Goal: Task Accomplishment & Management: Manage account settings

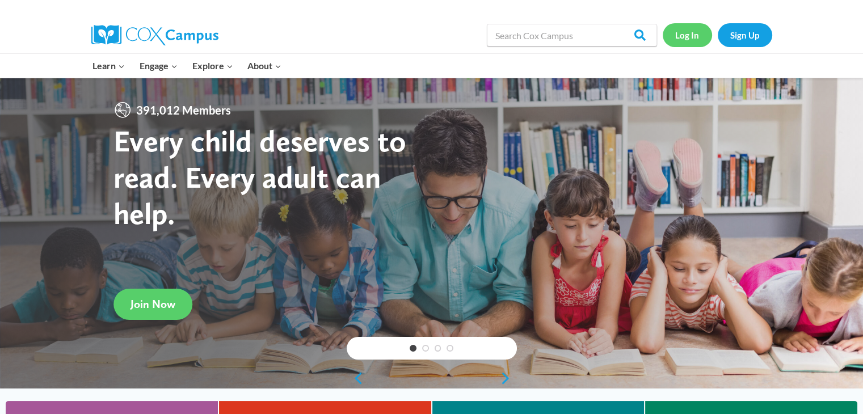
click at [683, 35] on link "Log In" at bounding box center [687, 34] width 49 height 23
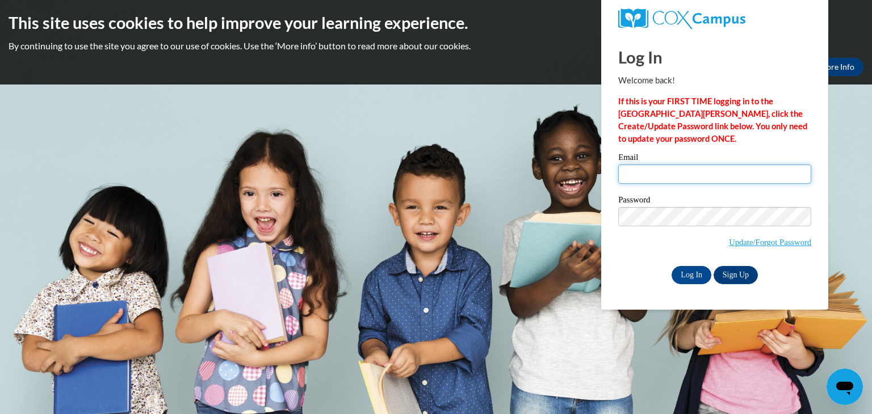
click at [700, 176] on input "Email" at bounding box center [714, 174] width 193 height 19
type input "yusmerypadron@gmail.com"
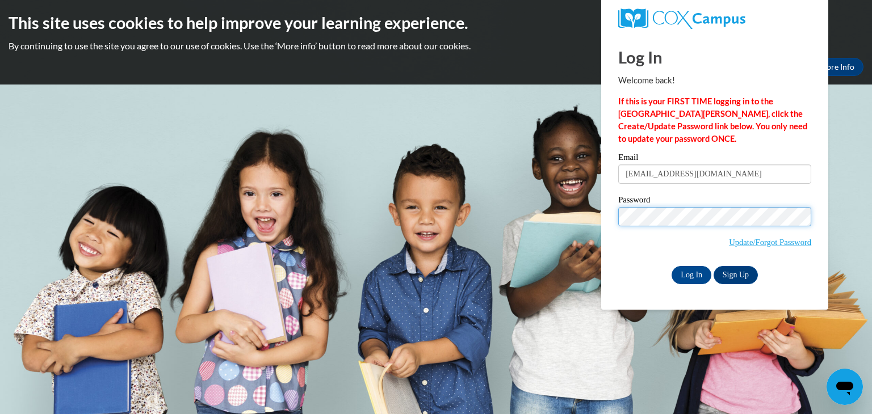
click at [671, 266] on input "Log In" at bounding box center [691, 275] width 40 height 18
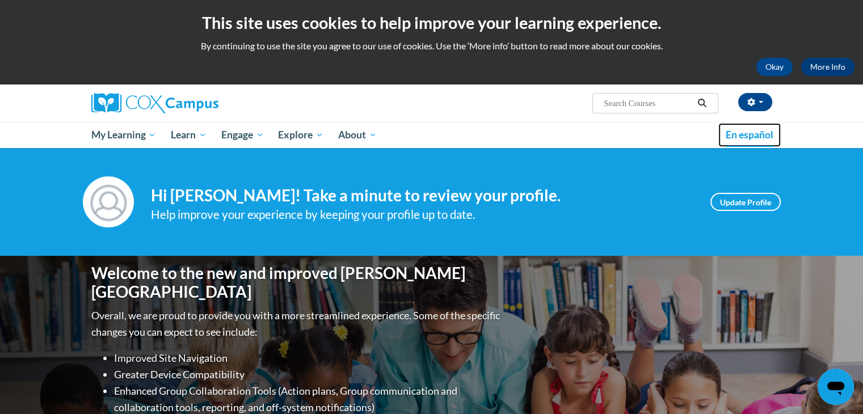
click at [758, 135] on span "En español" at bounding box center [750, 135] width 48 height 12
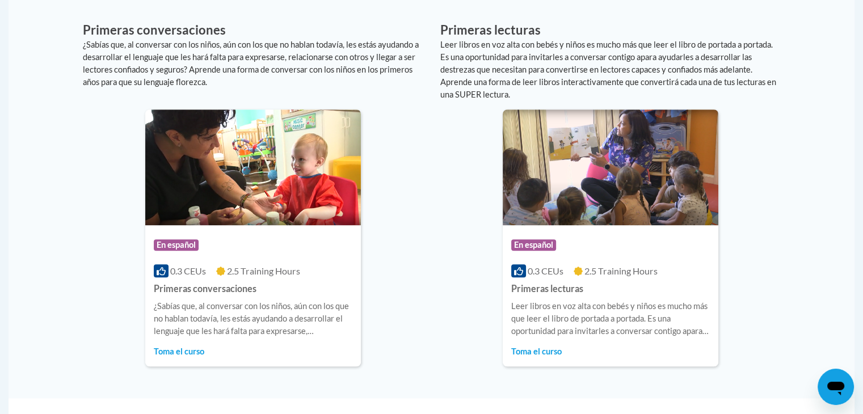
scroll to position [749, 0]
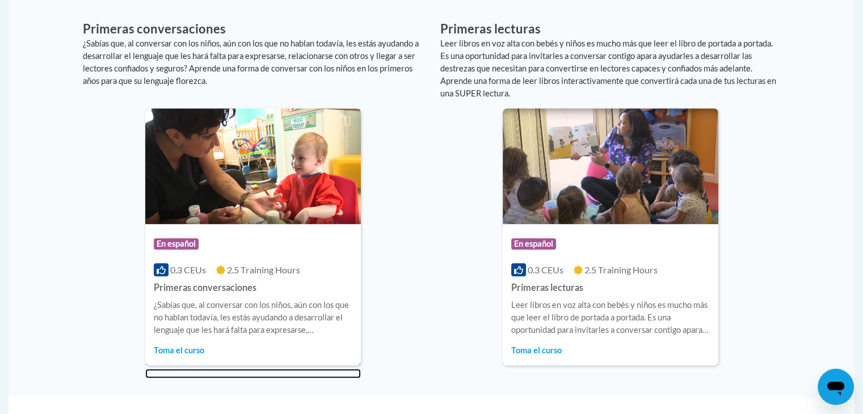
click at [254, 192] on img at bounding box center [253, 166] width 216 height 116
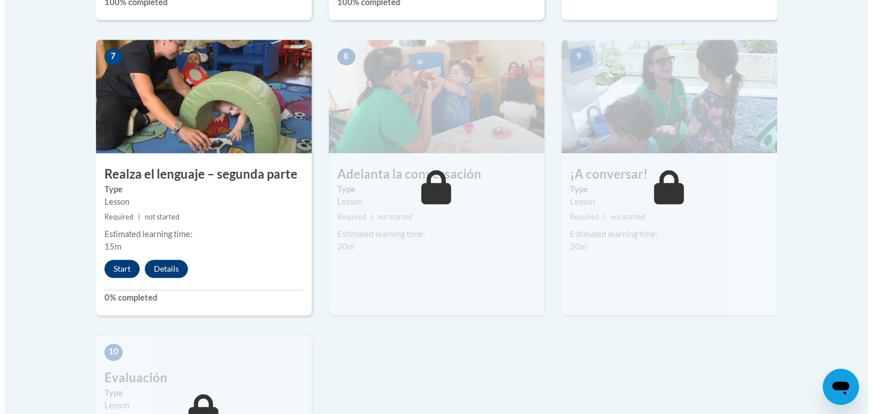
scroll to position [976, 0]
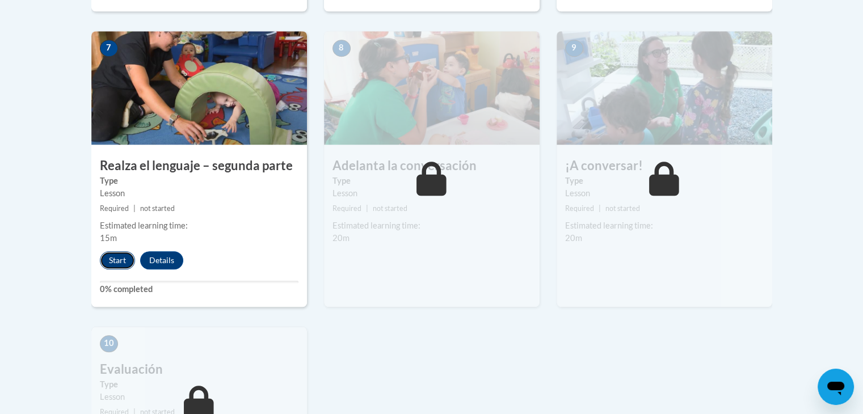
click at [119, 251] on button "Start" at bounding box center [117, 260] width 35 height 18
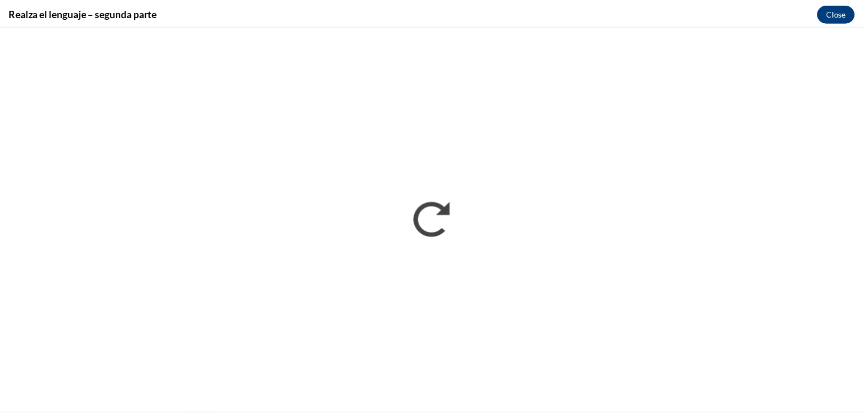
scroll to position [0, 0]
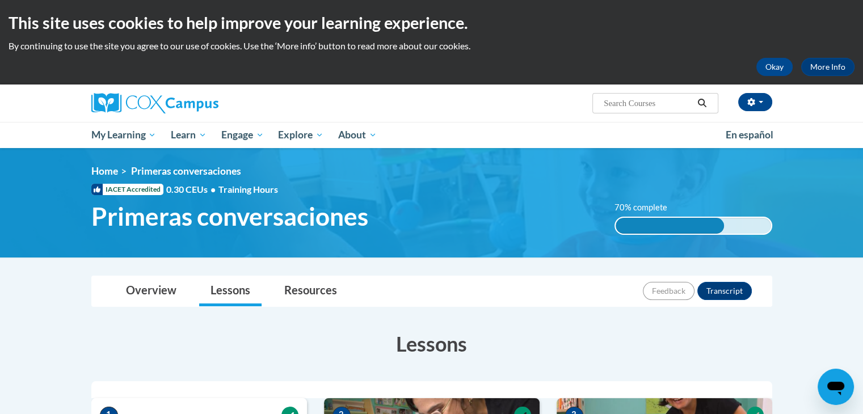
click at [754, 356] on h3 "Lessons" at bounding box center [431, 344] width 681 height 28
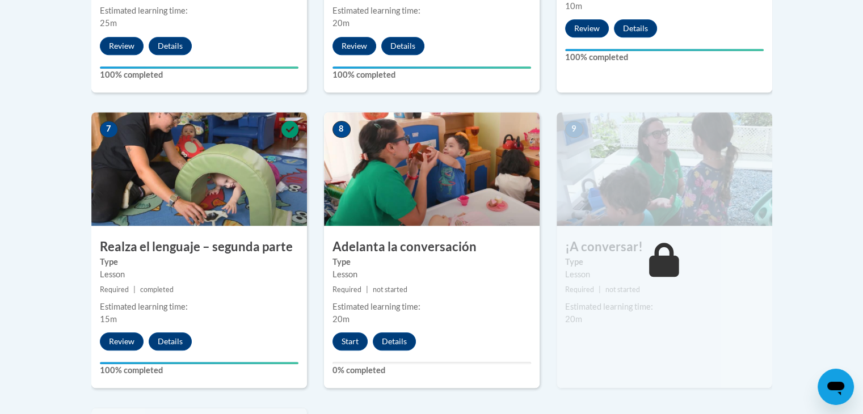
scroll to position [901, 0]
